Goal: Transaction & Acquisition: Purchase product/service

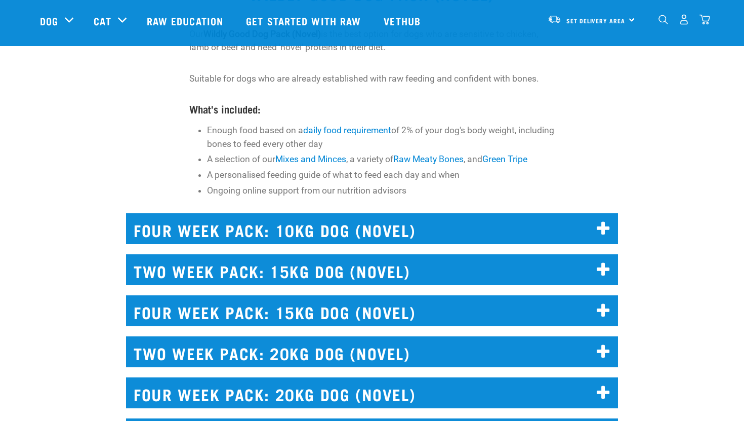
scroll to position [4239, 0]
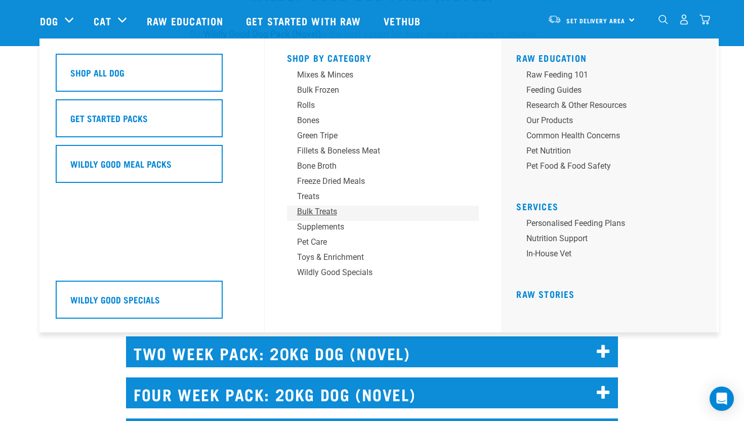
click at [321, 211] on div "Bulk Treats" at bounding box center [376, 211] width 158 height 12
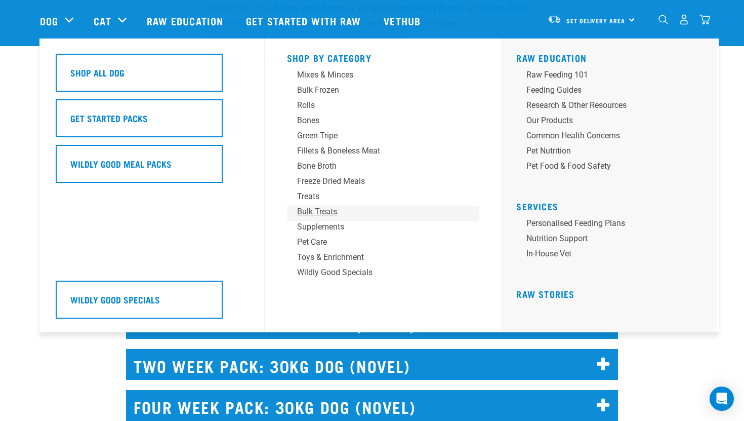
scroll to position [4401, 0]
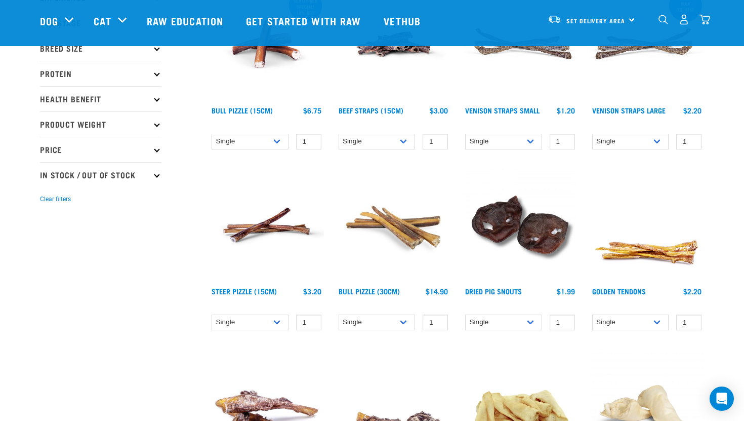
scroll to position [165, 0]
click at [392, 222] on img at bounding box center [393, 224] width 115 height 115
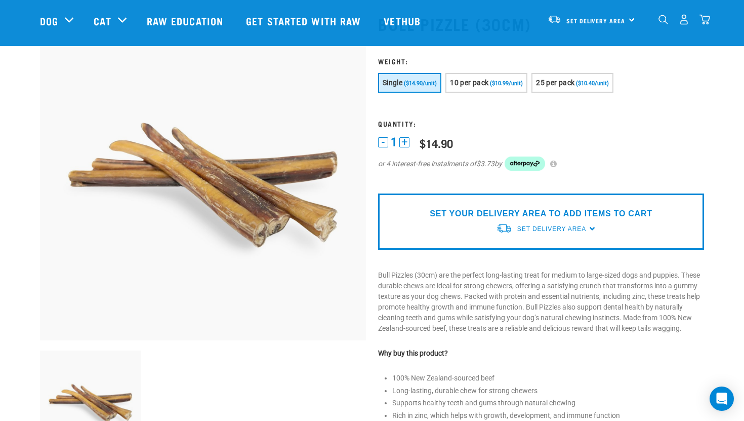
scroll to position [61, 0]
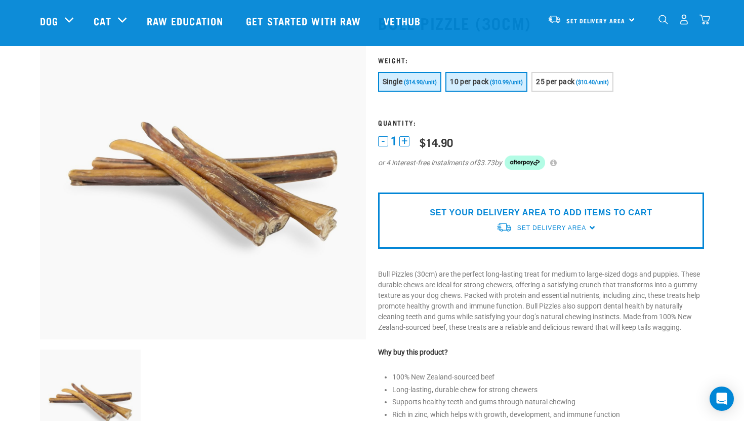
click at [502, 77] on button "10 per pack ($10.99/unit)" at bounding box center [486, 82] width 82 height 20
click at [627, 132] on form at bounding box center [541, 119] width 326 height 126
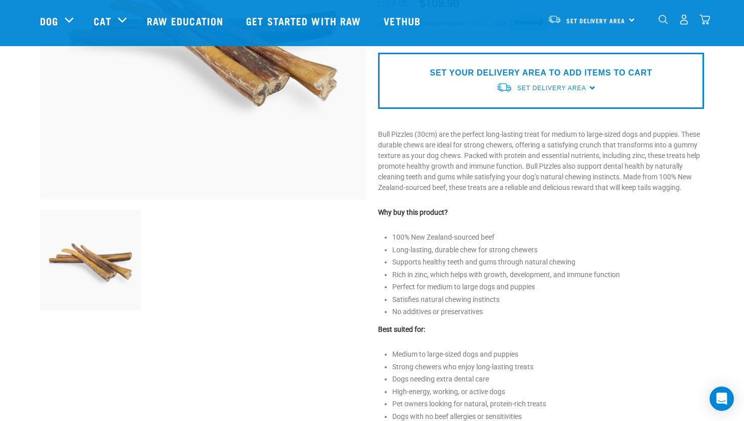
scroll to position [202, 0]
